Goal: Transaction & Acquisition: Purchase product/service

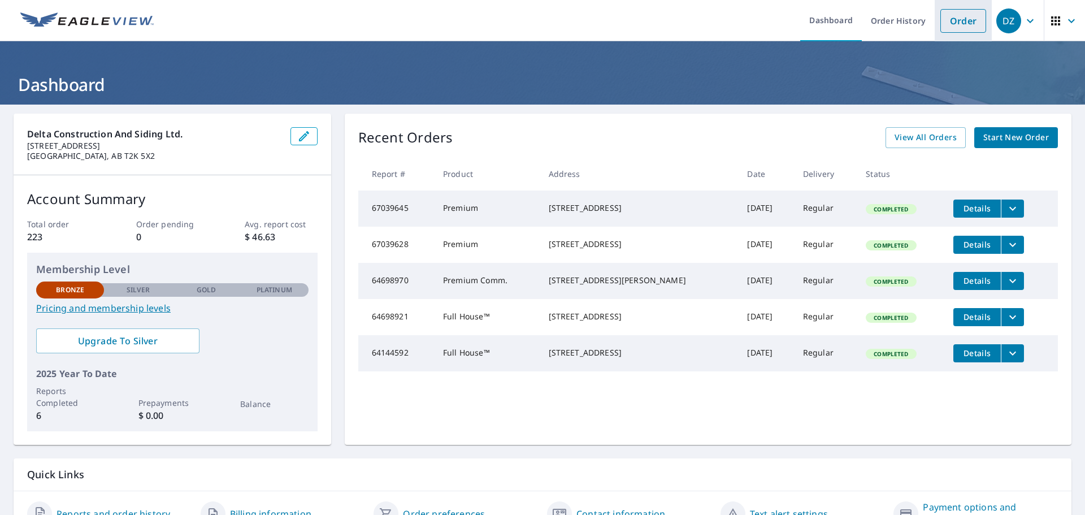
drag, startPoint x: 947, startPoint y: 22, endPoint x: 931, endPoint y: 24, distance: 15.9
click at [947, 22] on link "Order" at bounding box center [964, 21] width 46 height 24
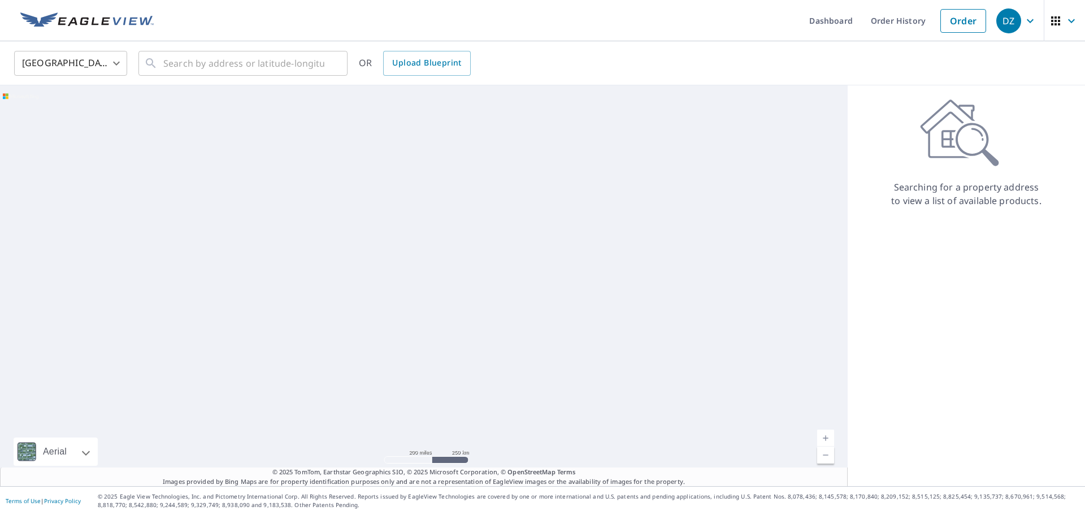
click at [79, 65] on body "DZ DZ Dashboard Order History Order DZ United States US ​ ​ OR Upload Blueprint…" at bounding box center [542, 257] width 1085 height 515
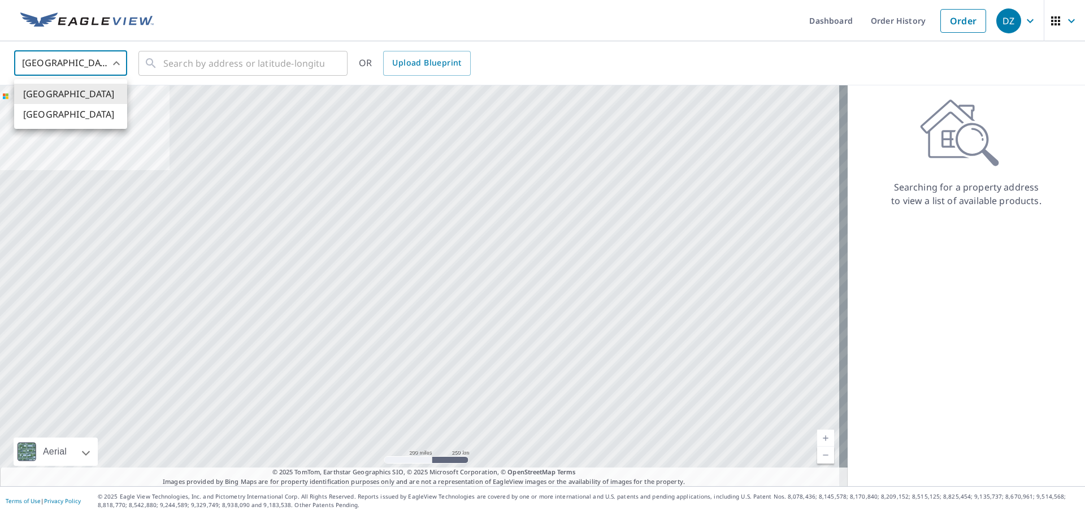
click at [58, 116] on li "[GEOGRAPHIC_DATA]" at bounding box center [70, 114] width 113 height 20
type input "CA"
click at [187, 67] on input "text" at bounding box center [243, 63] width 161 height 32
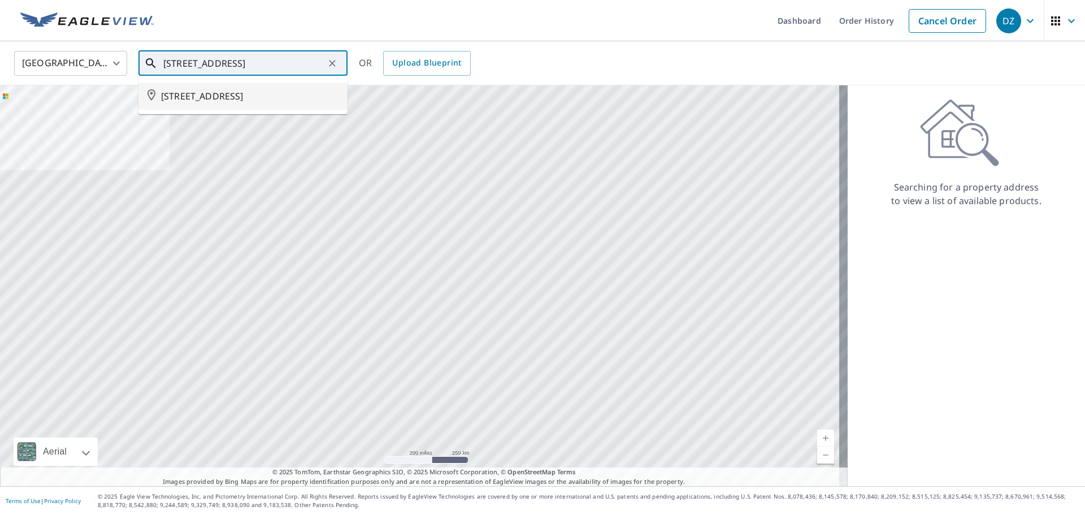
click at [237, 102] on span "[STREET_ADDRESS]" at bounding box center [250, 96] width 178 height 14
type input "[STREET_ADDRESS]"
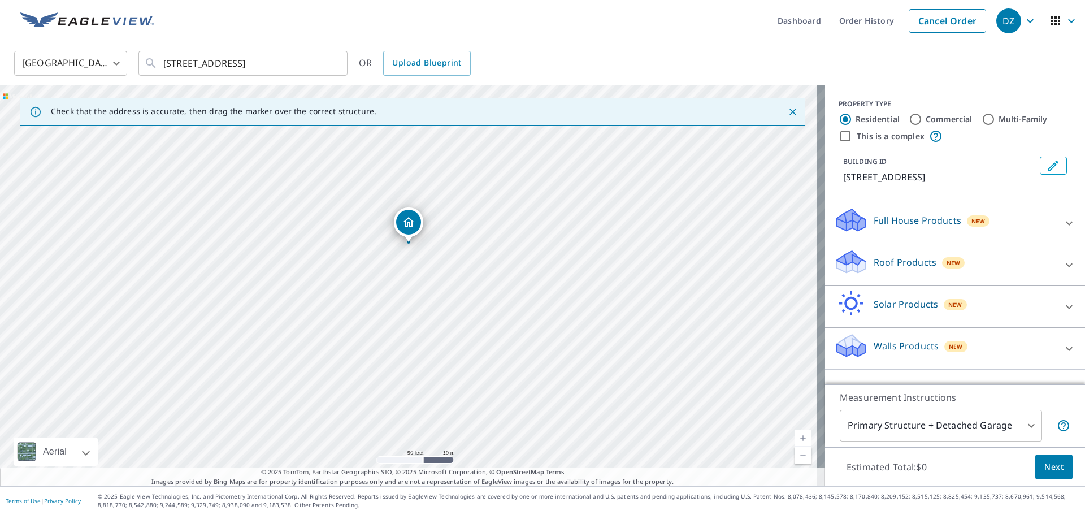
drag, startPoint x: 442, startPoint y: 342, endPoint x: 446, endPoint y: 290, distance: 52.2
click at [446, 290] on div "[STREET_ADDRESS]" at bounding box center [412, 285] width 825 height 401
click at [1026, 18] on icon "button" at bounding box center [1031, 21] width 14 height 14
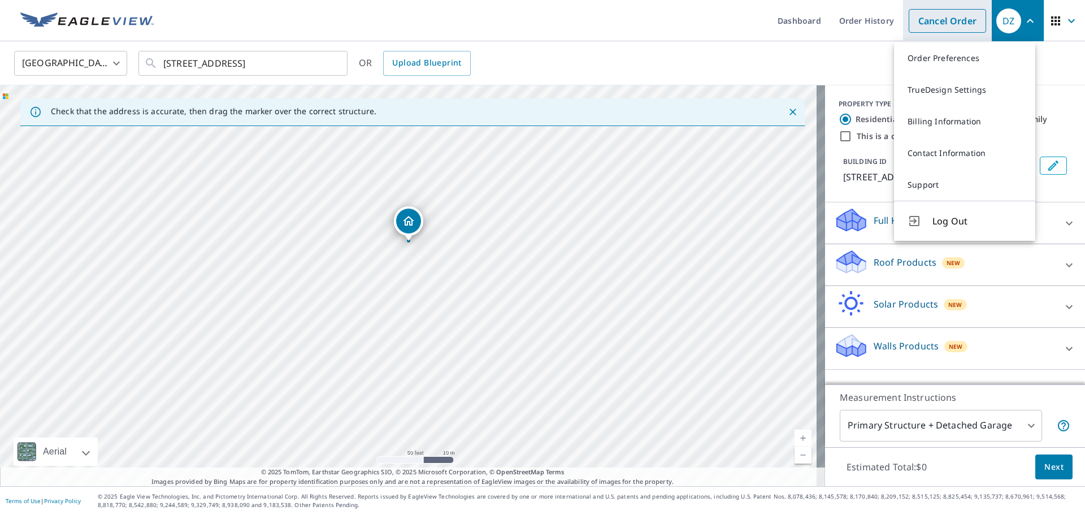
click at [909, 10] on link "Cancel Order" at bounding box center [947, 21] width 77 height 24
type input "US"
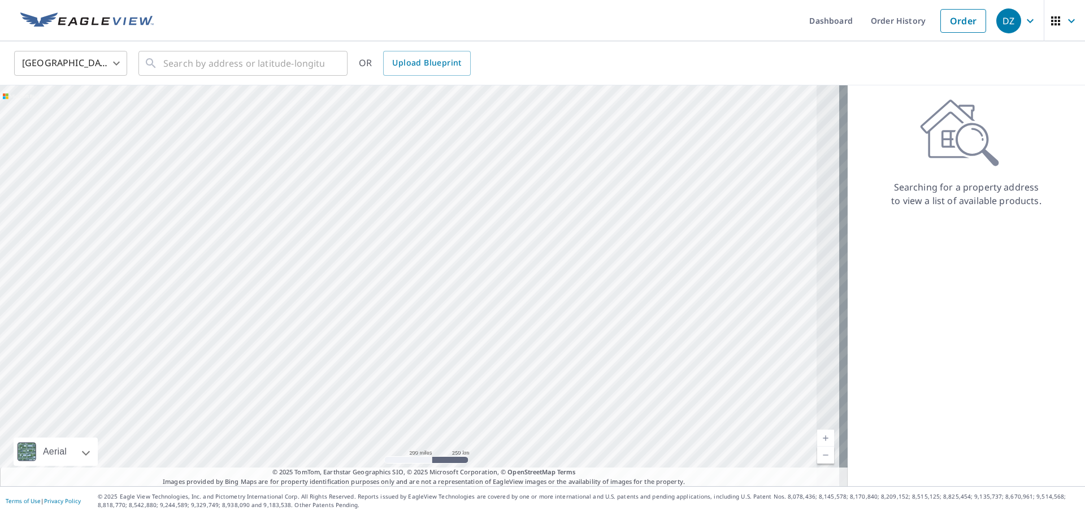
click at [84, 65] on body "DZ DZ Dashboard Order History Order DZ United States US ​ ​ OR Upload Blueprint…" at bounding box center [542, 257] width 1085 height 515
click at [60, 115] on li "[GEOGRAPHIC_DATA]" at bounding box center [70, 114] width 113 height 20
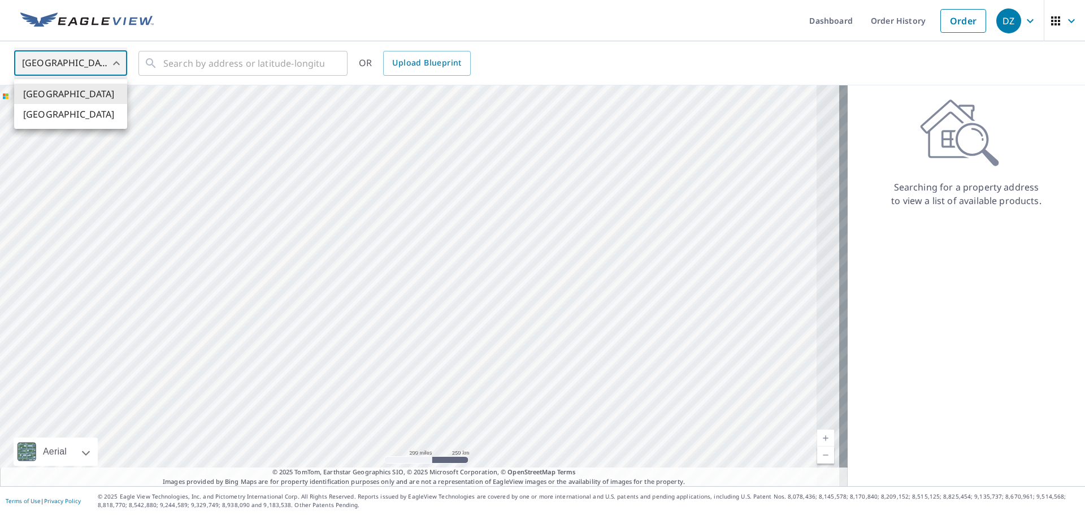
type input "CA"
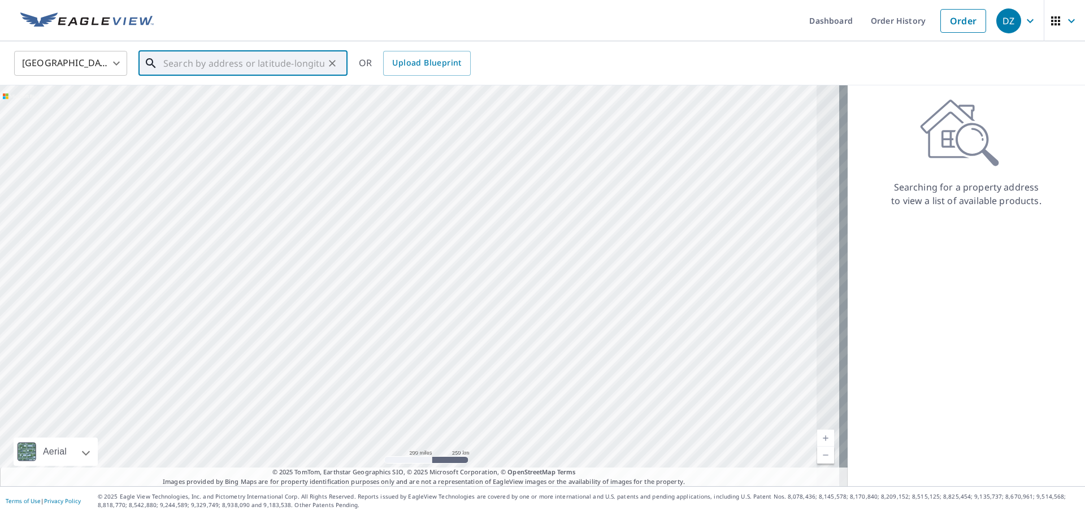
click at [189, 67] on input "text" at bounding box center [243, 63] width 161 height 32
click at [223, 98] on span "[STREET_ADDRESS]" at bounding box center [250, 96] width 178 height 14
type input "[STREET_ADDRESS]"
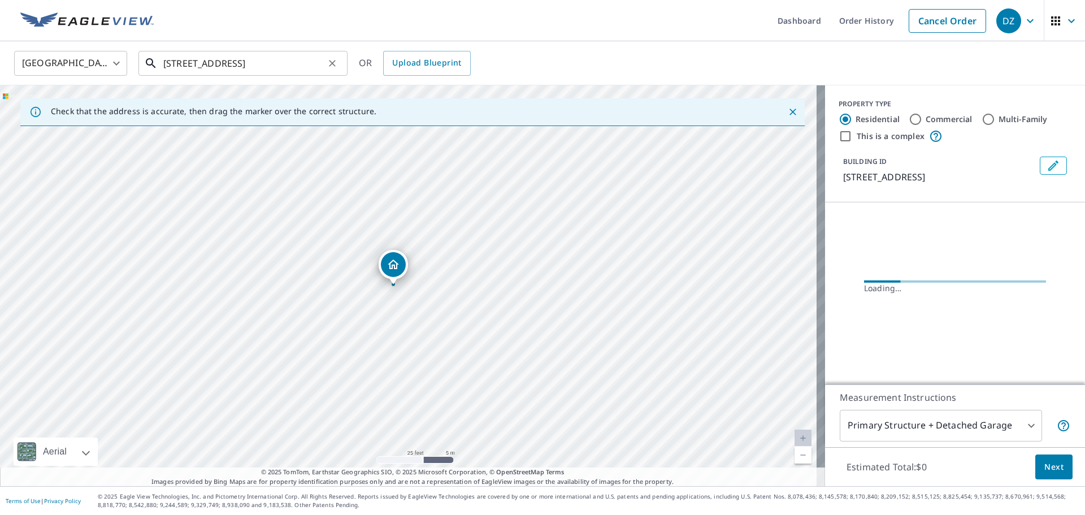
click at [183, 65] on input "[STREET_ADDRESS]" at bounding box center [243, 63] width 161 height 32
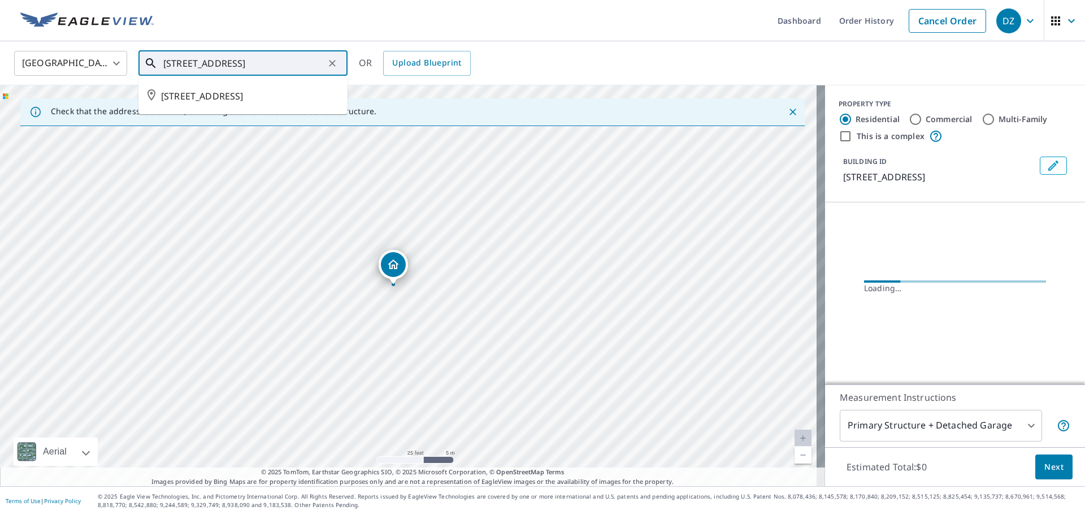
click at [183, 65] on input "[STREET_ADDRESS]" at bounding box center [243, 63] width 161 height 32
click at [217, 62] on input "[STREET_ADDRESS]" at bounding box center [243, 63] width 161 height 32
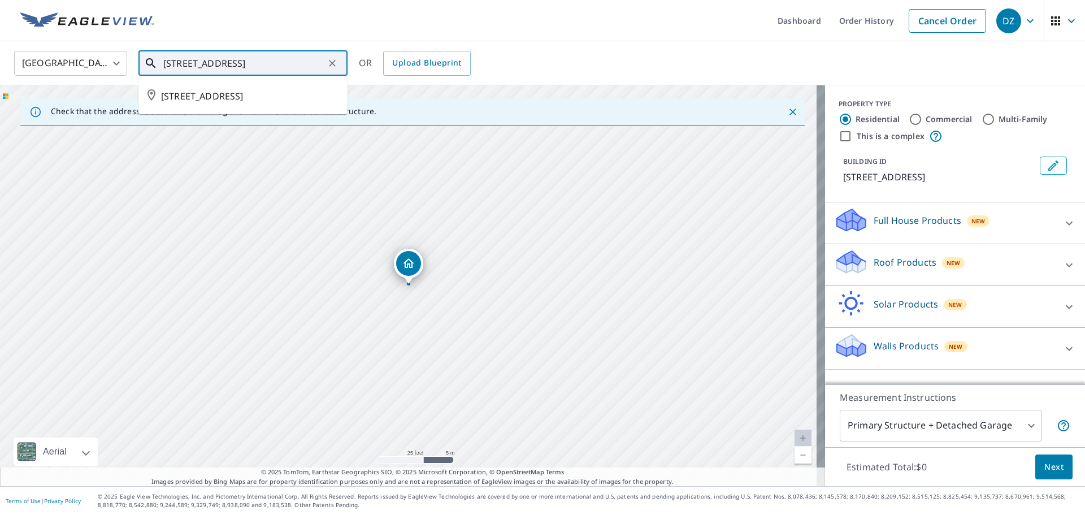
click at [217, 62] on input "[STREET_ADDRESS]" at bounding box center [243, 63] width 161 height 32
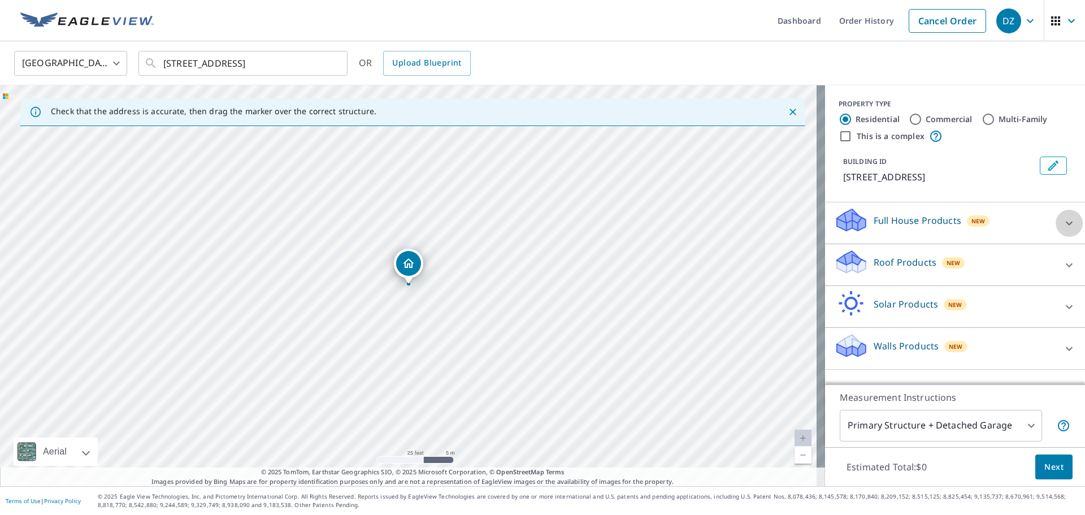
click at [1066, 225] on icon at bounding box center [1069, 223] width 7 height 4
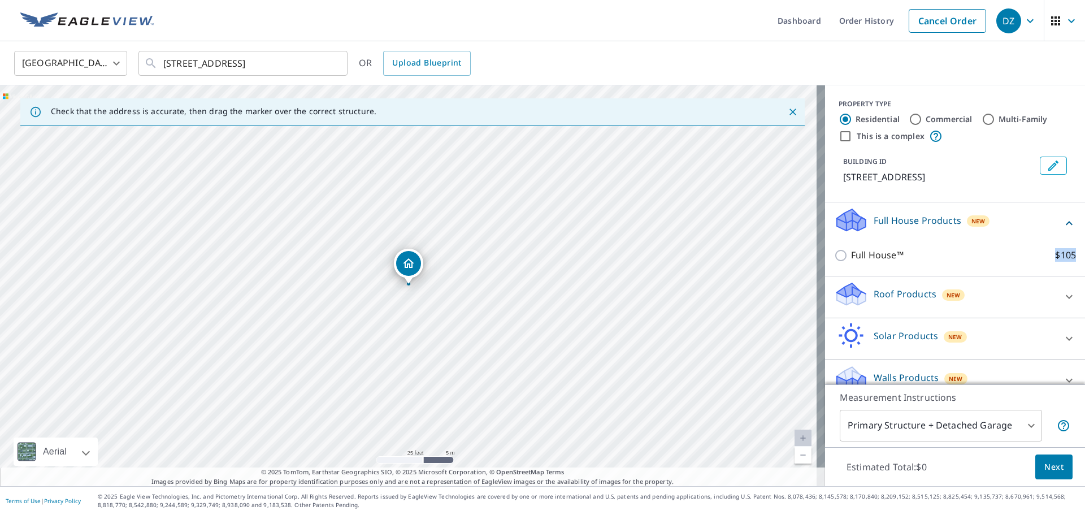
drag, startPoint x: 1041, startPoint y: 269, endPoint x: 1067, endPoint y: 267, distance: 26.6
click at [1067, 267] on div "Full House Products New Full House™ $105" at bounding box center [955, 239] width 260 height 74
click at [1006, 311] on div "Roof Products New" at bounding box center [945, 297] width 222 height 32
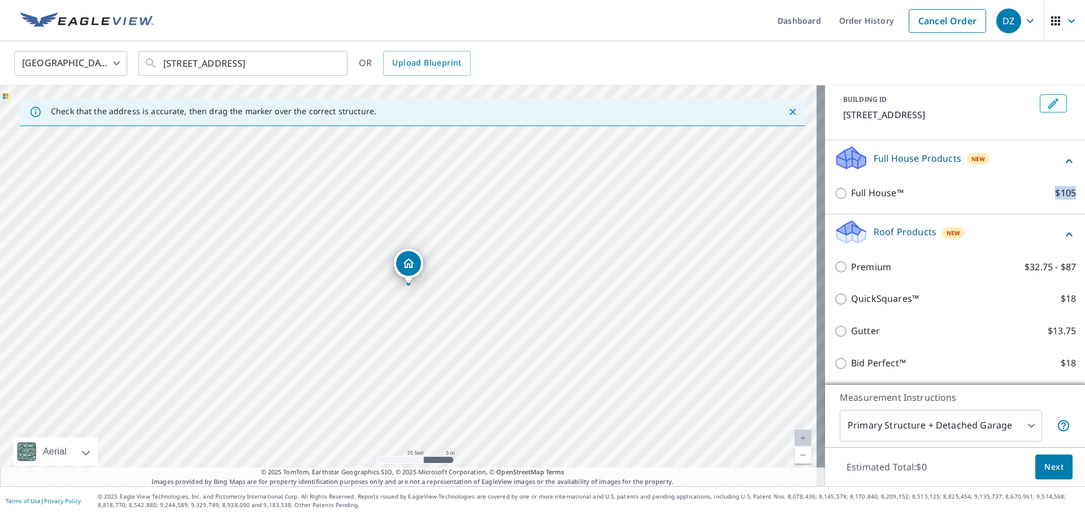
scroll to position [159, 0]
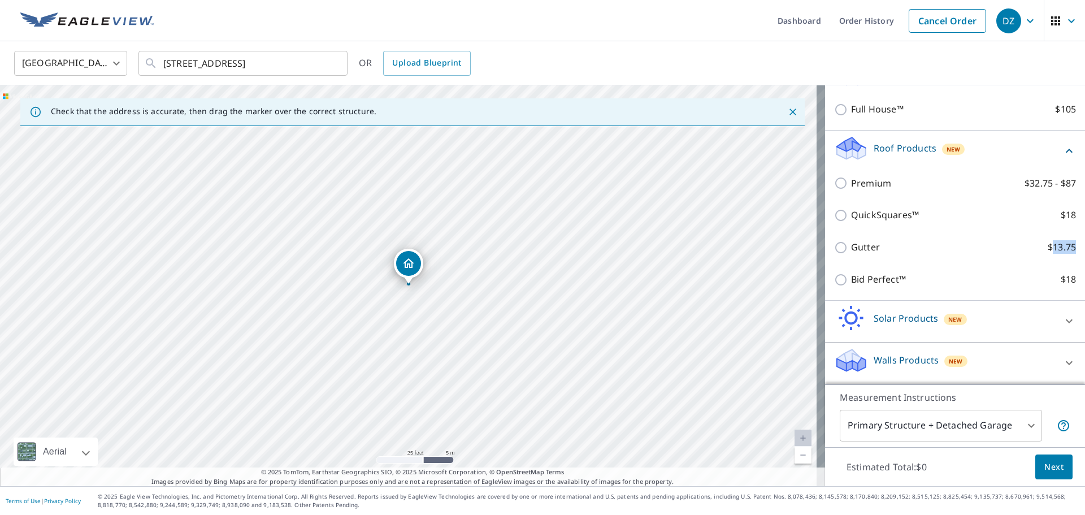
drag, startPoint x: 1037, startPoint y: 245, endPoint x: 1059, endPoint y: 246, distance: 22.1
click at [1059, 246] on div "Roof Products New Premium $32.75 - $87 QuickSquares™ $18 Gutter $13.75 Bid Perf…" at bounding box center [955, 216] width 260 height 170
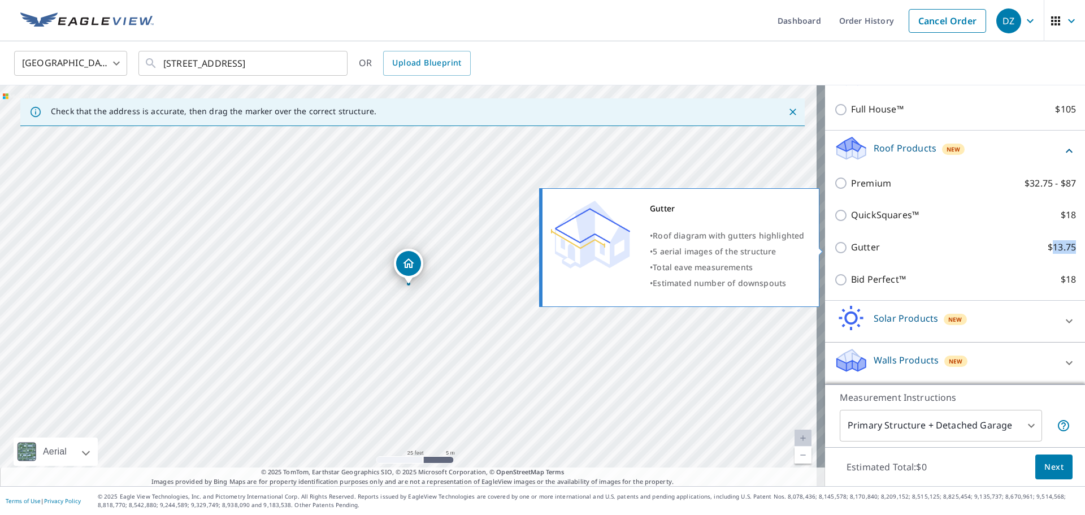
click at [1048, 249] on p "$13.75" at bounding box center [1062, 247] width 28 height 14
click at [851, 249] on input "Gutter $13.75" at bounding box center [842, 248] width 17 height 14
checkbox input "true"
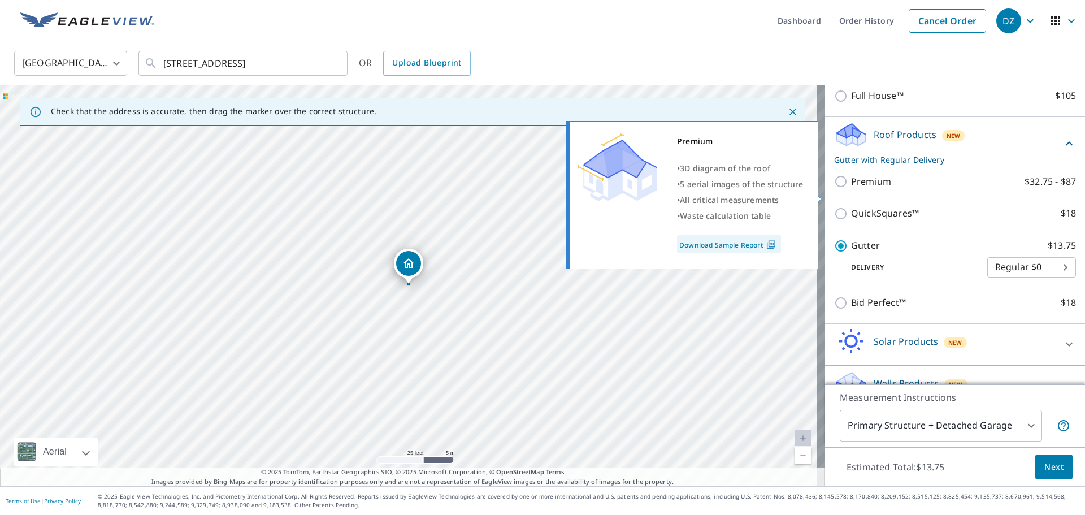
click at [834, 188] on input "Premium $32.75 - $87" at bounding box center [842, 182] width 17 height 14
checkbox input "true"
checkbox input "false"
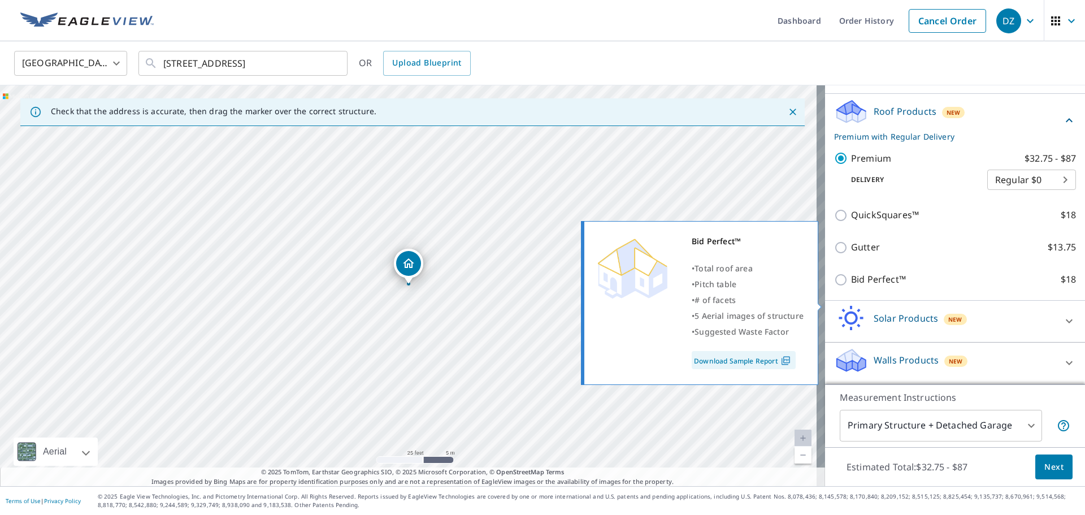
scroll to position [196, 0]
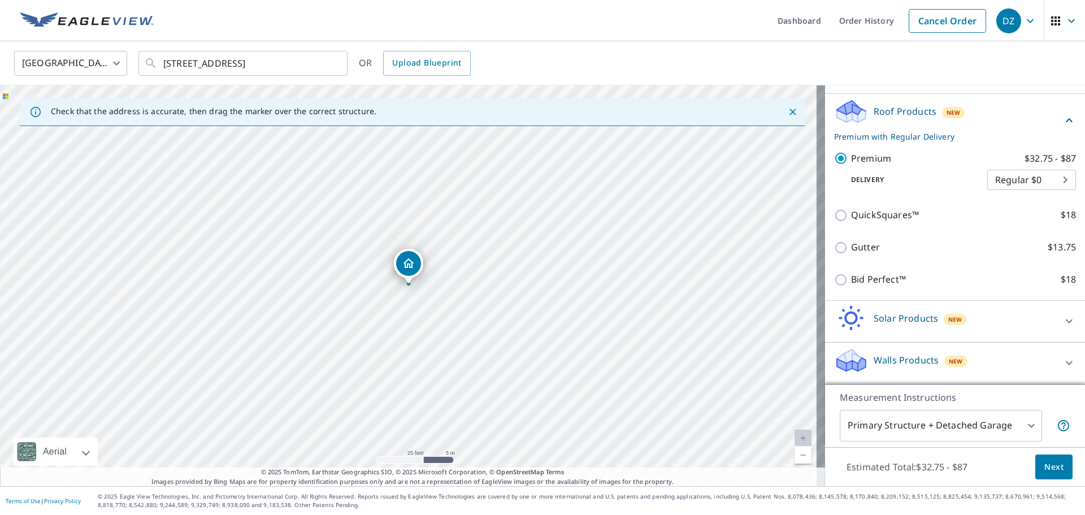
click at [1007, 427] on body "DZ DZ Dashboard Order History Cancel Order DZ Canada CA ​ [STREET_ADDRESS] ​ OR…" at bounding box center [542, 257] width 1085 height 515
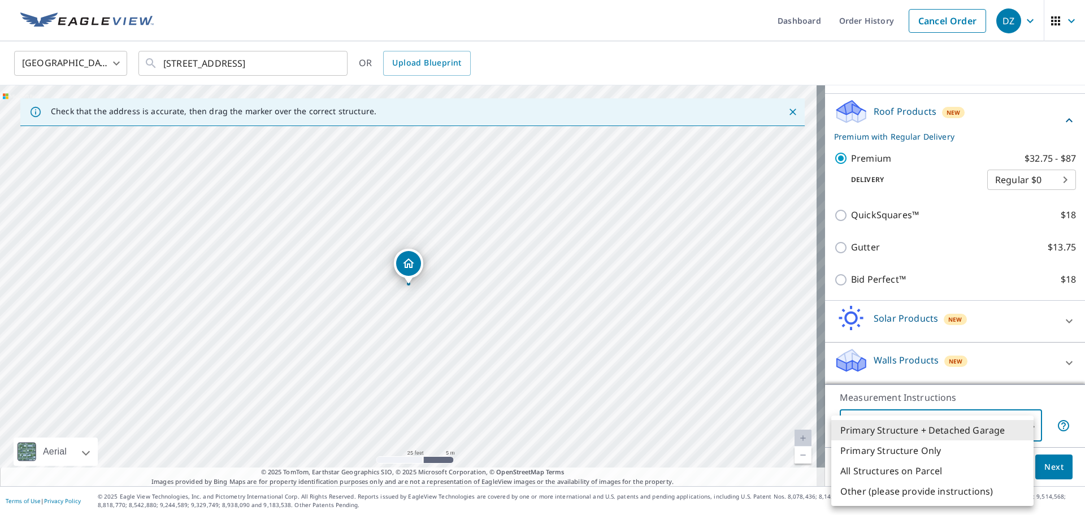
click at [1007, 423] on li "Primary Structure + Detached Garage" at bounding box center [933, 430] width 202 height 20
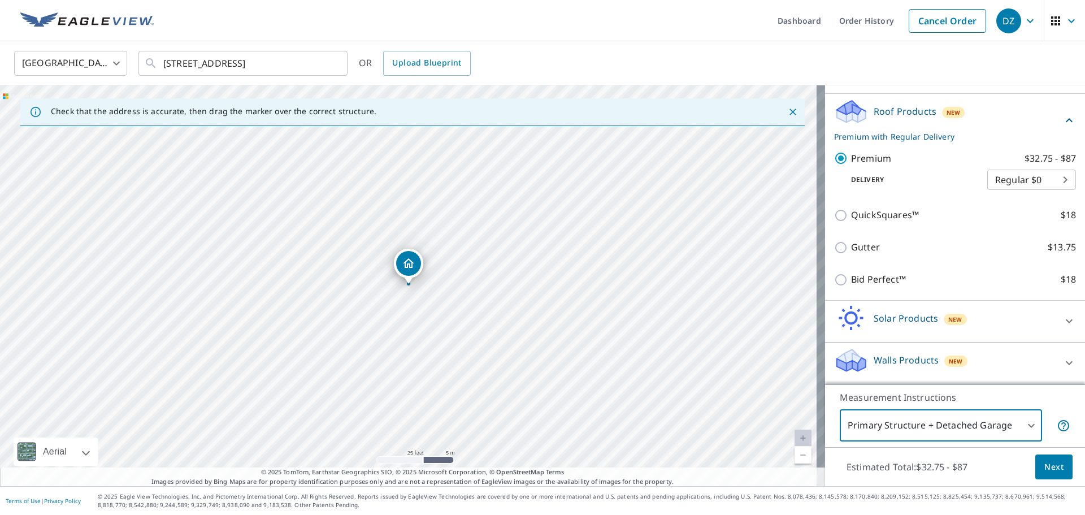
click at [1049, 478] on button "Next" at bounding box center [1054, 467] width 37 height 25
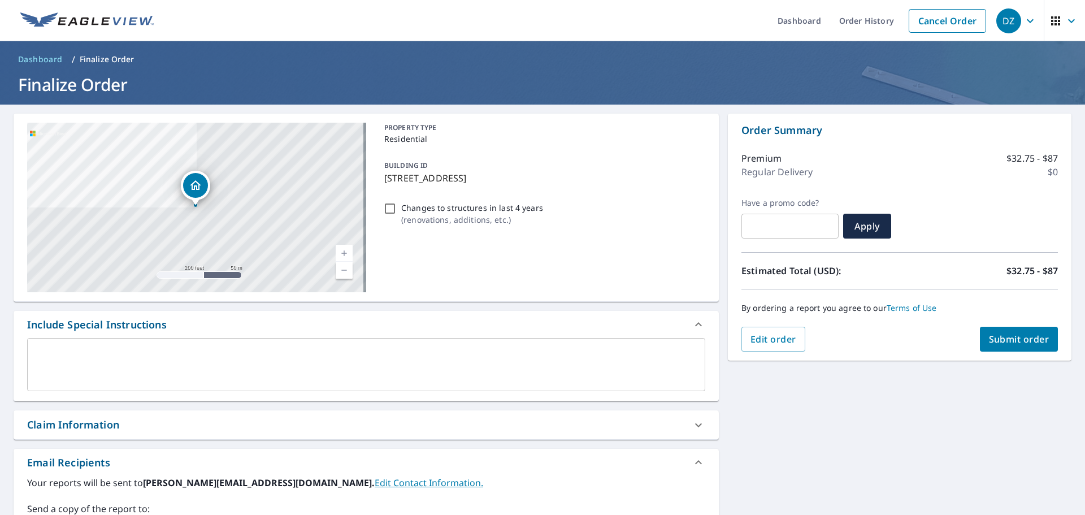
click at [1016, 341] on span "Submit order" at bounding box center [1019, 339] width 60 height 12
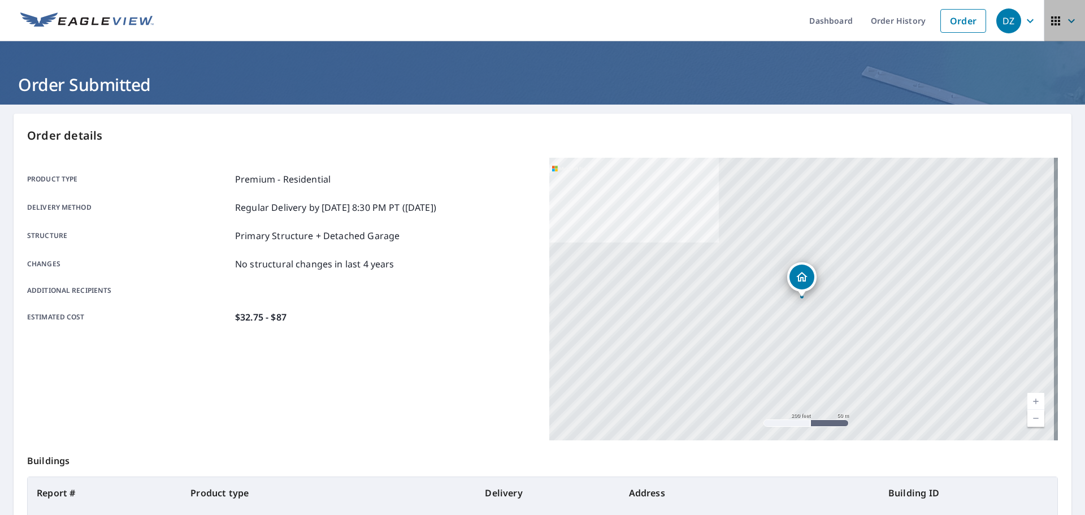
click at [1054, 16] on icon "button" at bounding box center [1056, 21] width 14 height 14
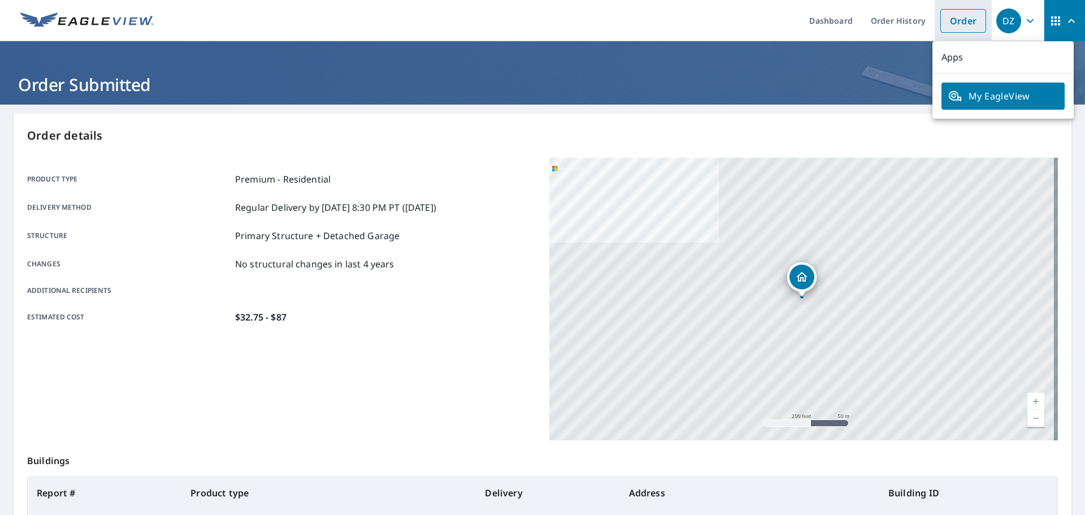
click at [967, 21] on link "Order" at bounding box center [964, 21] width 46 height 24
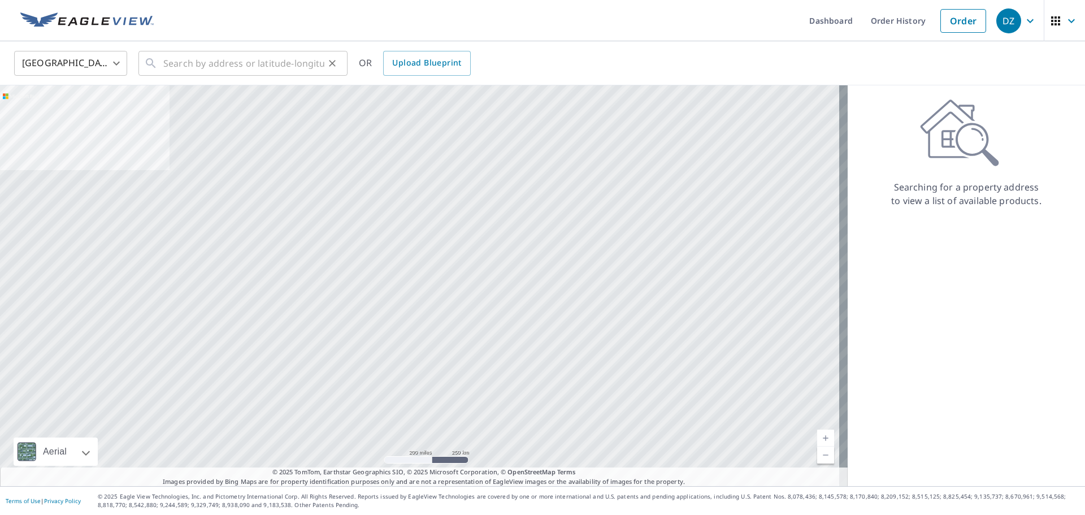
click at [139, 60] on div "United States [GEOGRAPHIC_DATA] ​ ​ OR Upload Blueprint" at bounding box center [539, 63] width 1066 height 27
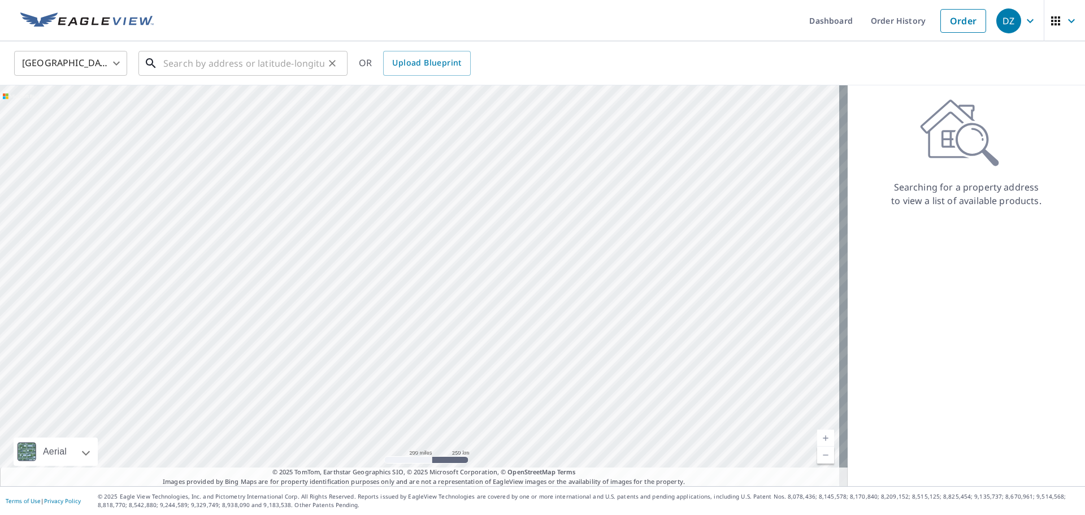
click at [176, 59] on input "text" at bounding box center [243, 63] width 161 height 32
type input "65"
click at [38, 63] on body "DZ DZ Dashboard Order History Cancel Order DZ [GEOGRAPHIC_DATA] US ​ 65 ​ OR Up…" at bounding box center [542, 257] width 1085 height 515
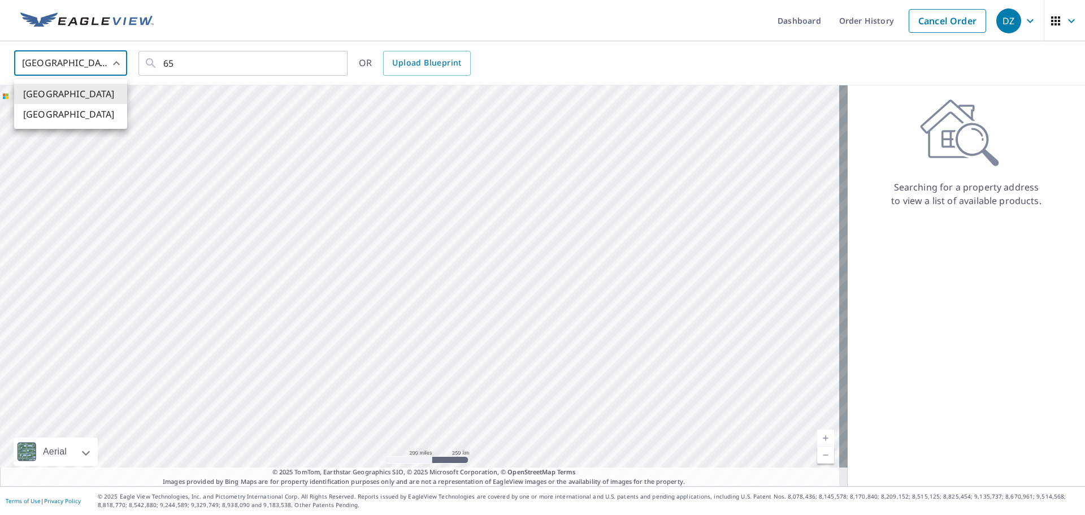
click at [45, 112] on li "[GEOGRAPHIC_DATA]" at bounding box center [70, 114] width 113 height 20
type input "CA"
click at [177, 66] on input "text" at bounding box center [243, 63] width 161 height 32
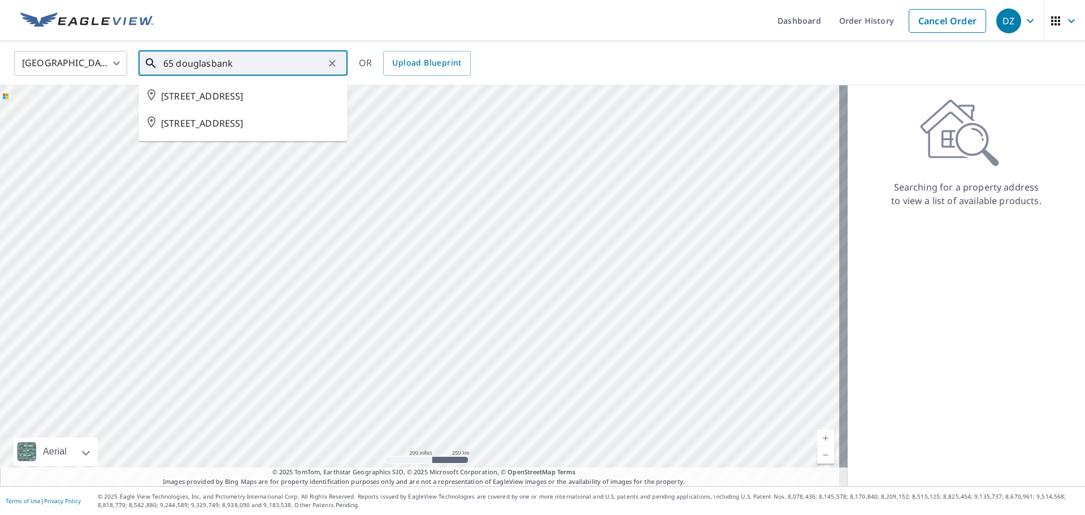
click at [209, 92] on span "[STREET_ADDRESS]" at bounding box center [250, 96] width 178 height 14
type input "[STREET_ADDRESS]"
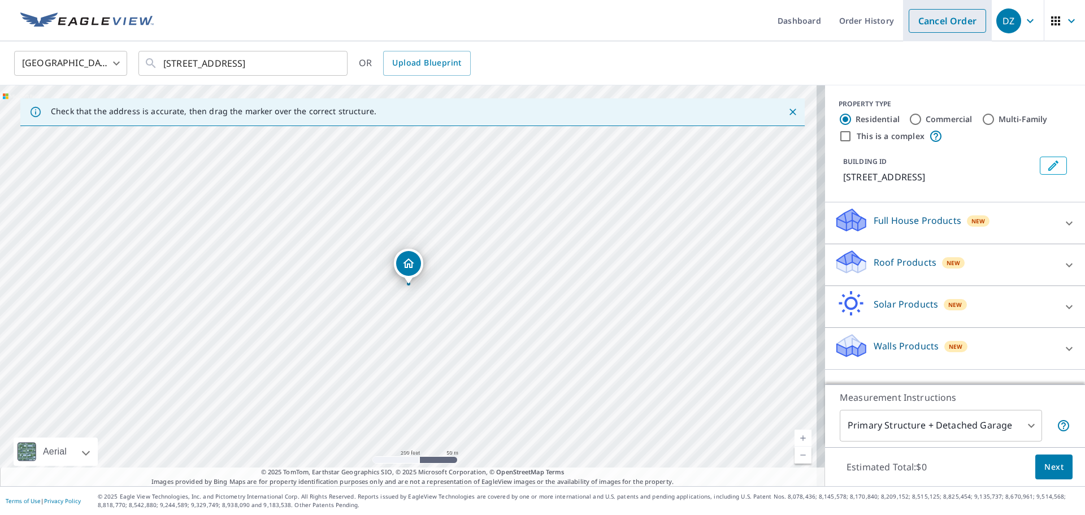
click at [903, 12] on li "Cancel Order" at bounding box center [947, 20] width 89 height 41
click at [945, 14] on link "Cancel Order" at bounding box center [947, 21] width 77 height 24
type input "US"
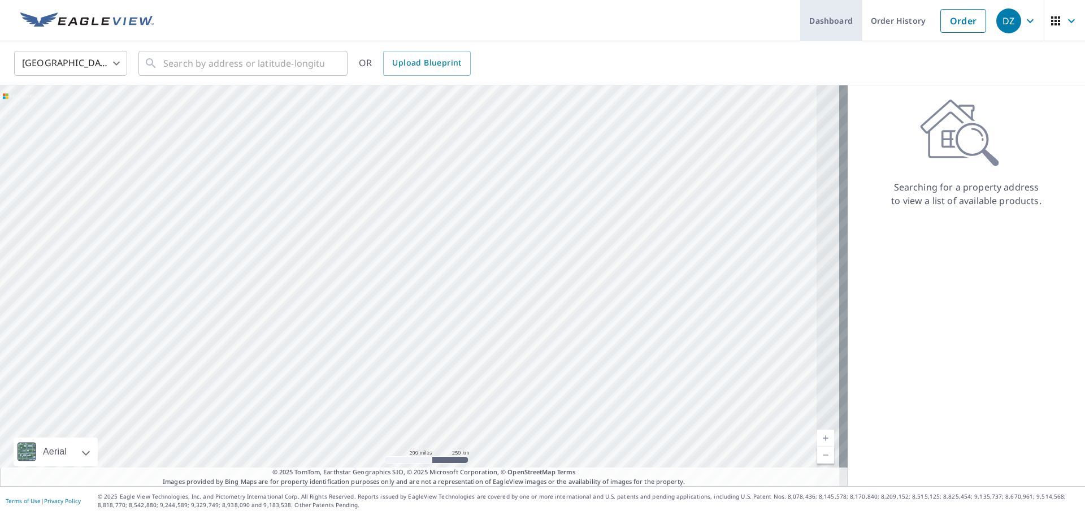
click at [826, 21] on link "Dashboard" at bounding box center [831, 20] width 62 height 41
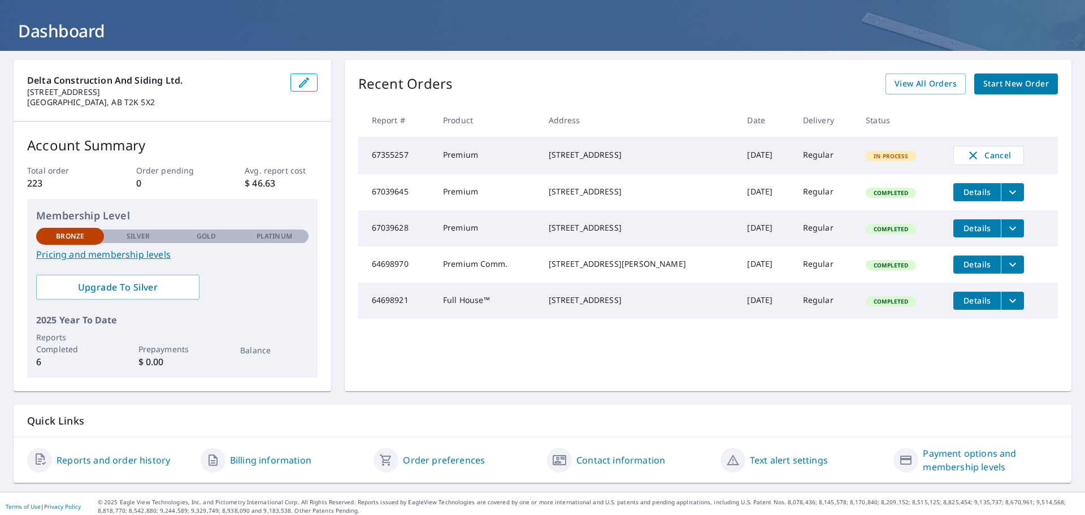
scroll to position [59, 0]
